Goal: Contribute content: Add original content to the website for others to see

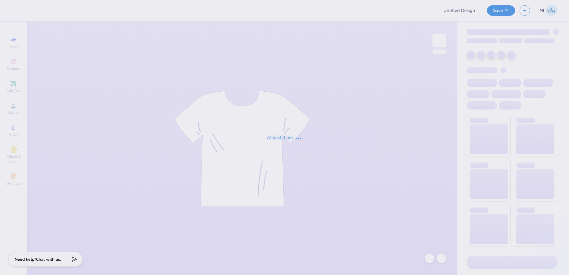
type input "[PERSON_NAME] : Adventist University of Health Sciences"
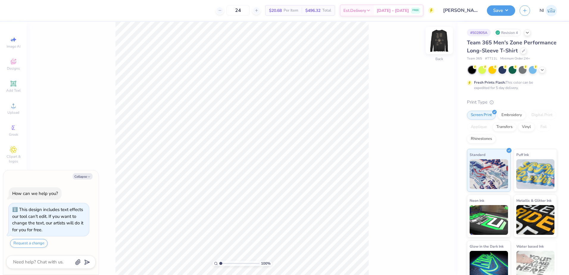
click at [440, 40] on img at bounding box center [439, 41] width 24 height 24
type textarea "x"
type input "2.01445811466782"
type textarea "x"
type input "2.01445811466782"
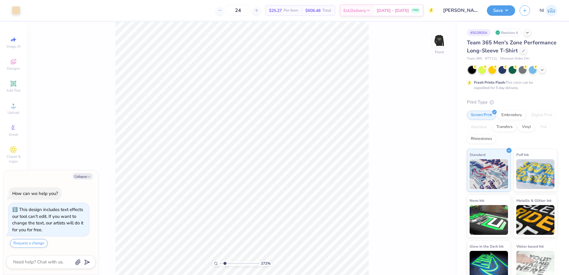
type textarea "x"
type input "2.71964221644285"
type textarea "x"
type input "2.71964221644285"
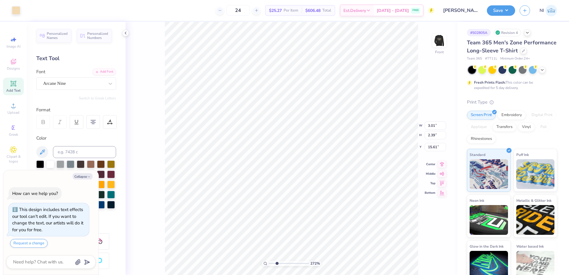
type textarea "x"
type input "2.71964221644285"
type textarea "x"
type input "2.71964221644285"
type textarea "x"
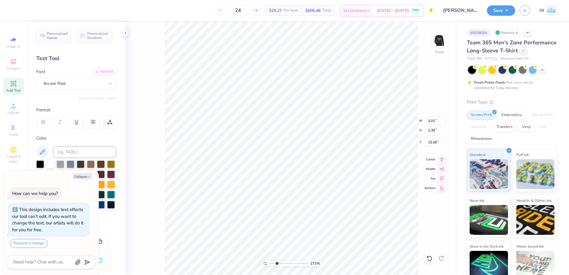
type input "2.71964221644285"
type input "15.60"
type textarea "x"
type input "2.71964221644285"
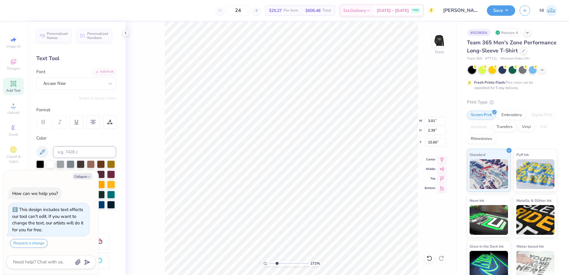
type textarea "x"
type input "2.71964221644285"
type textarea "x"
type input "1.64913377760655"
